Goal: Task Accomplishment & Management: Manage account settings

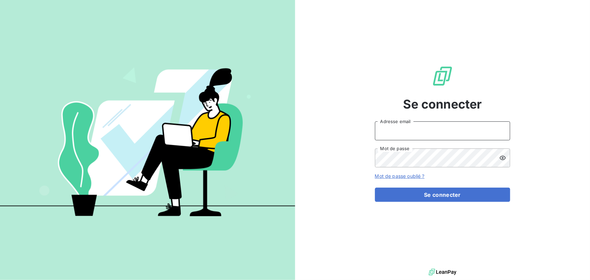
click at [472, 136] on input "Adresse email" at bounding box center [442, 130] width 135 height 19
click at [499, 131] on icon at bounding box center [500, 132] width 3 height 4
type input "[EMAIL_ADDRESS][DOMAIN_NAME]"
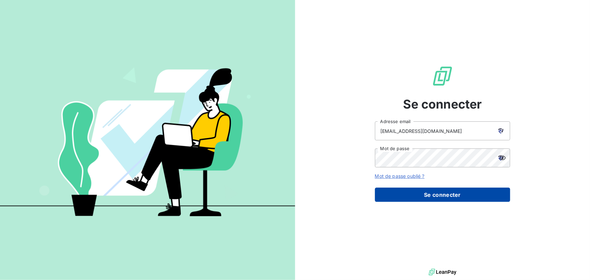
click at [427, 192] on button "Se connecter" at bounding box center [442, 195] width 135 height 14
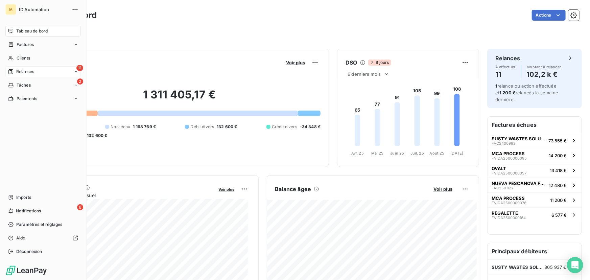
click at [39, 72] on div "11 Relances" at bounding box center [42, 71] width 75 height 11
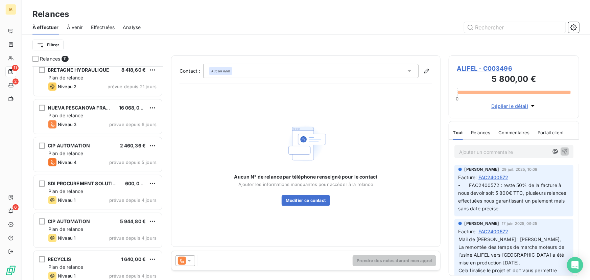
scroll to position [203, 0]
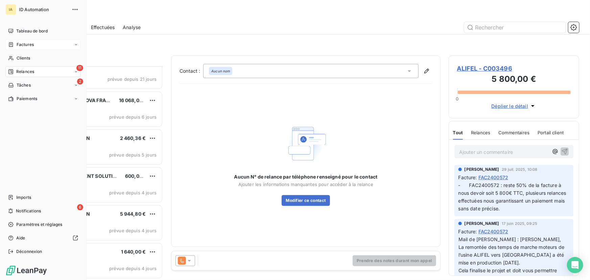
click at [44, 43] on div "Factures" at bounding box center [42, 44] width 75 height 11
